Goal: Entertainment & Leisure: Consume media (video, audio)

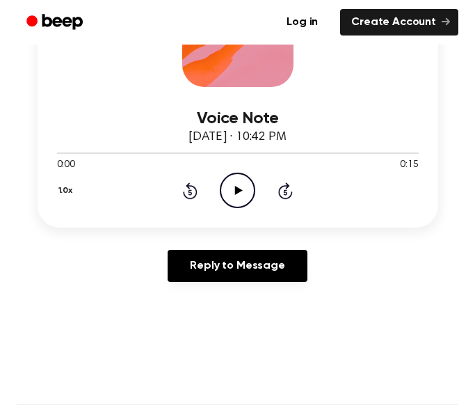
scroll to position [269, 0]
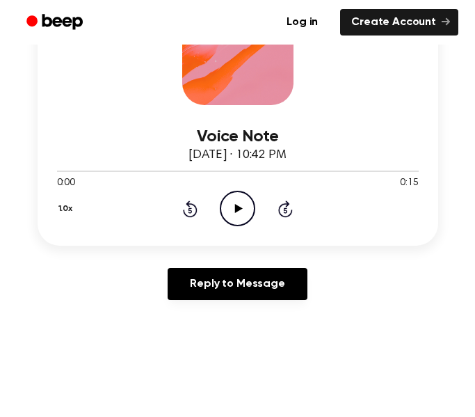
click at [244, 197] on icon "Play Audio" at bounding box center [237, 208] width 35 height 35
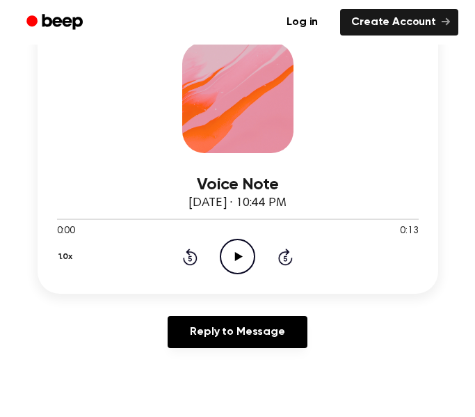
scroll to position [227, 0]
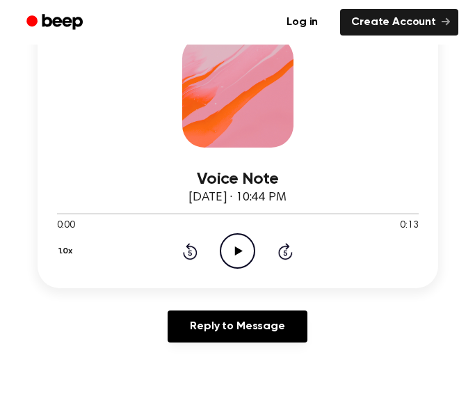
click at [240, 266] on icon "Play Audio" at bounding box center [237, 250] width 35 height 35
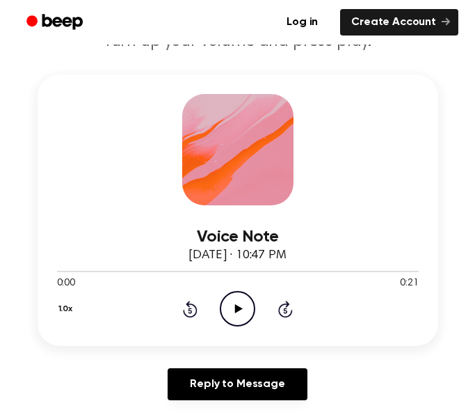
scroll to position [168, 0]
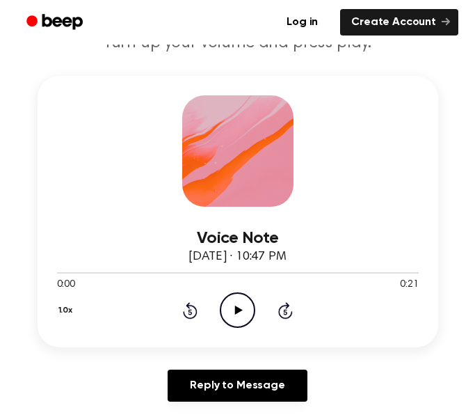
click at [241, 316] on icon "Play Audio" at bounding box center [237, 309] width 35 height 35
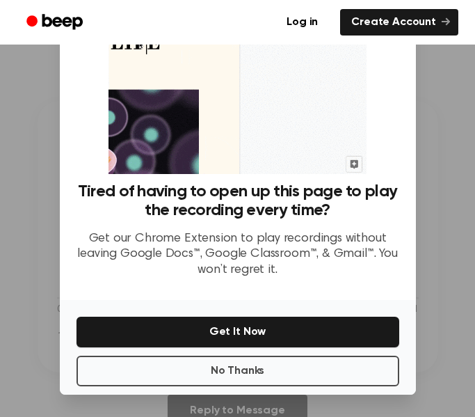
scroll to position [89, 0]
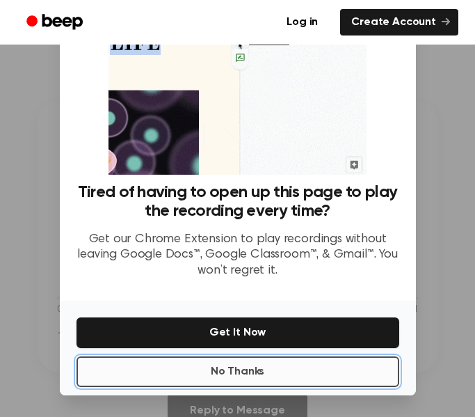
click at [329, 380] on button "No Thanks" at bounding box center [237, 371] width 323 height 31
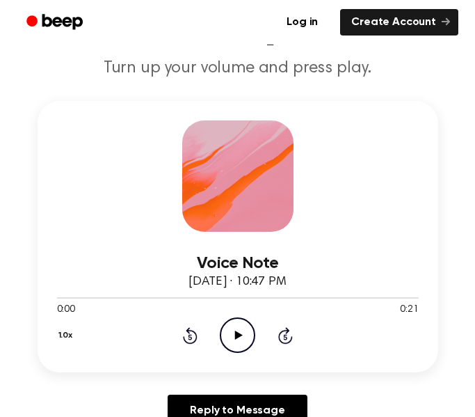
click at [230, 332] on icon "Play Audio" at bounding box center [237, 334] width 35 height 35
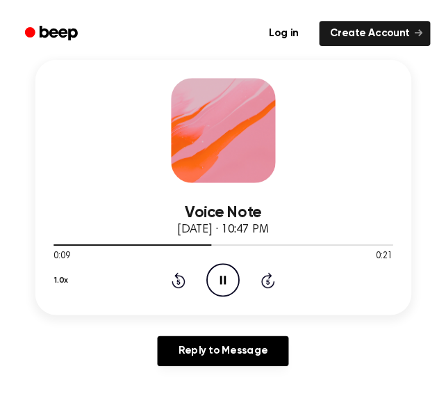
scroll to position [195, 0]
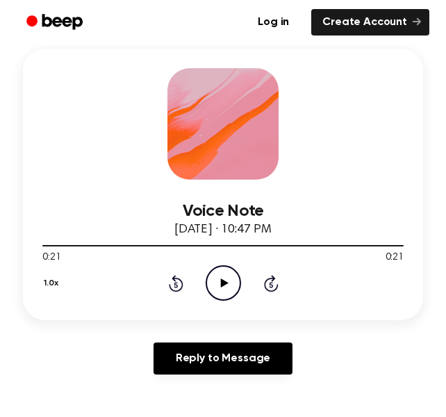
click at [229, 289] on icon "Play Audio" at bounding box center [223, 282] width 35 height 35
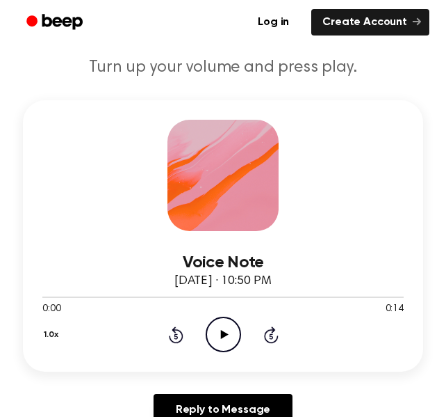
scroll to position [193, 0]
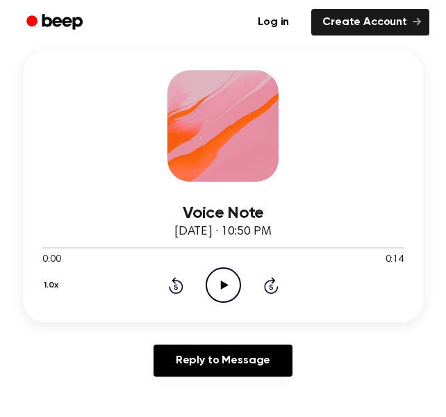
click at [213, 284] on icon "Play Audio" at bounding box center [223, 284] width 35 height 35
click at [221, 273] on icon "Play Audio" at bounding box center [223, 284] width 35 height 35
click at [230, 293] on icon "Pause Audio" at bounding box center [223, 284] width 35 height 35
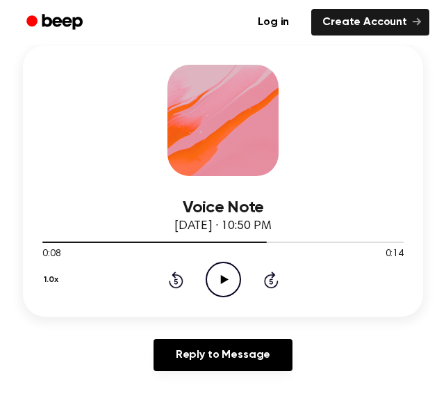
scroll to position [197, 0]
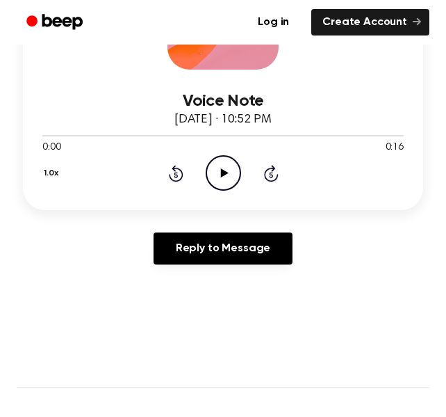
scroll to position [307, 0]
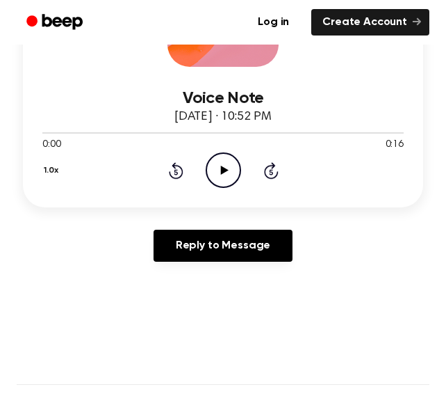
click at [234, 174] on icon "Play Audio" at bounding box center [223, 169] width 35 height 35
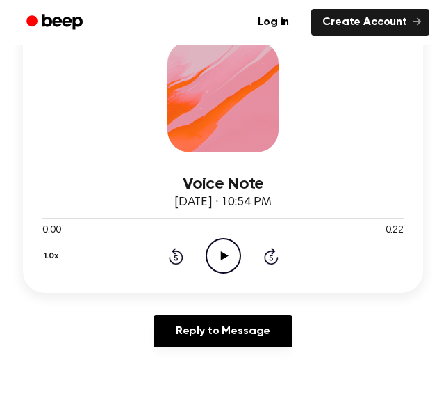
scroll to position [228, 0]
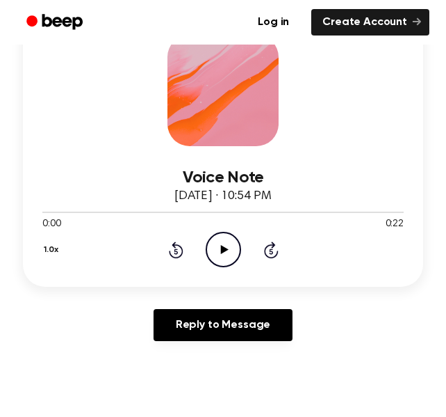
click at [215, 264] on circle at bounding box center [224, 249] width 34 height 34
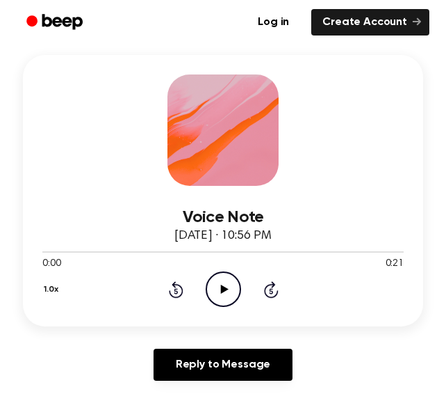
scroll to position [189, 0]
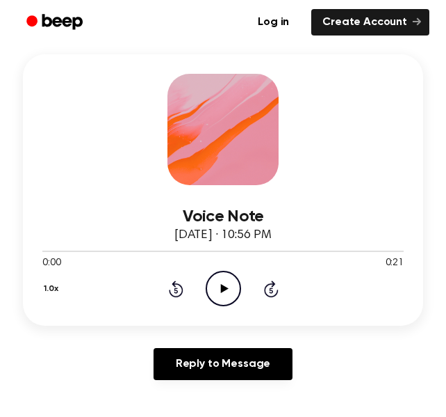
click at [230, 297] on icon "Play Audio" at bounding box center [223, 287] width 35 height 35
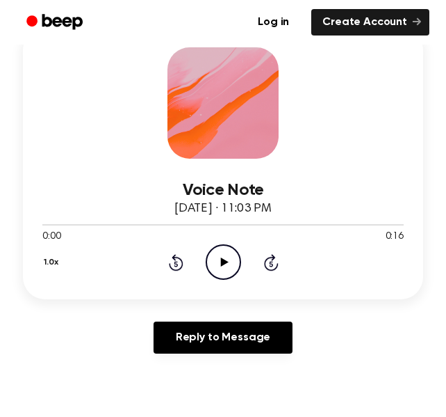
scroll to position [223, 0]
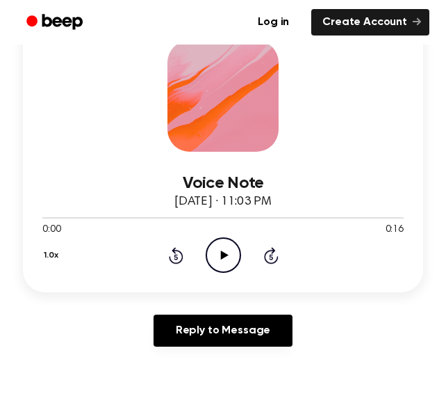
click at [222, 261] on icon "Play Audio" at bounding box center [223, 254] width 35 height 35
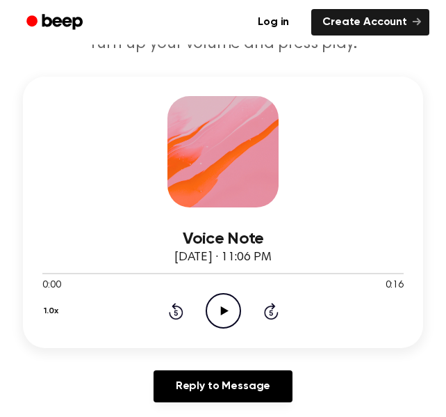
scroll to position [169, 0]
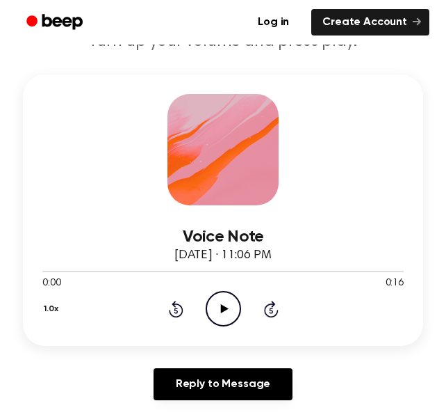
click at [212, 321] on icon "Play Audio" at bounding box center [223, 308] width 35 height 35
